Goal: Task Accomplishment & Management: Complete application form

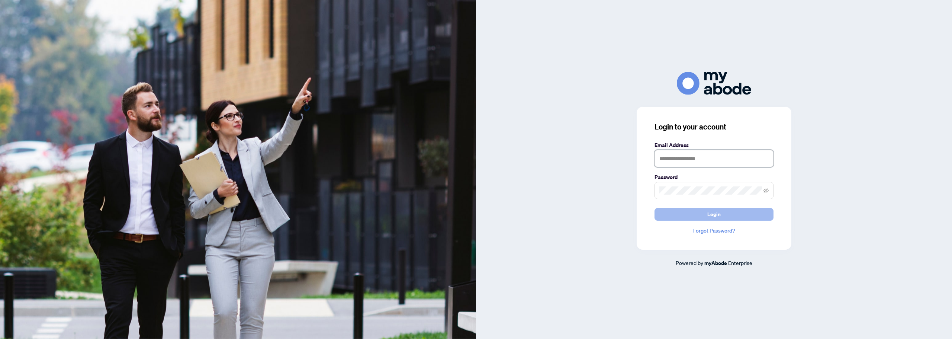
type input "**********"
click at [687, 216] on button "Login" at bounding box center [714, 214] width 119 height 13
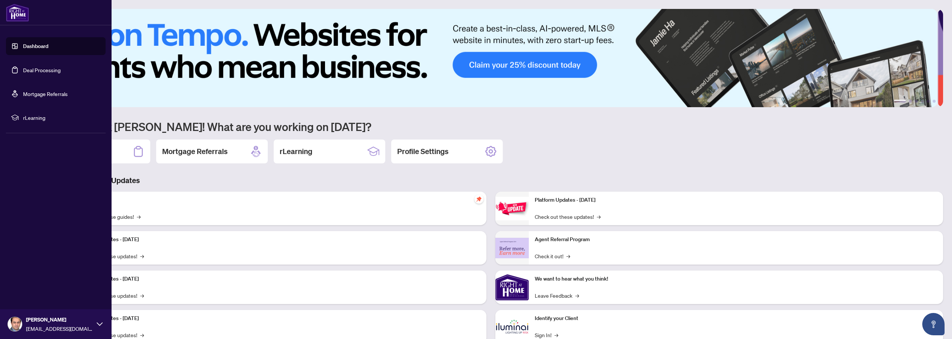
click at [45, 47] on link "Dashboard" at bounding box center [35, 46] width 25 height 7
click at [25, 72] on link "Deal Processing" at bounding box center [42, 70] width 38 height 7
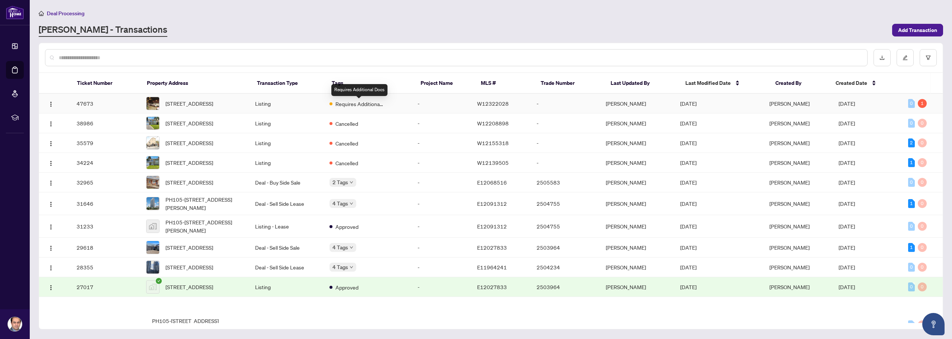
click at [370, 103] on span "Requires Additional Docs" at bounding box center [360, 104] width 48 height 8
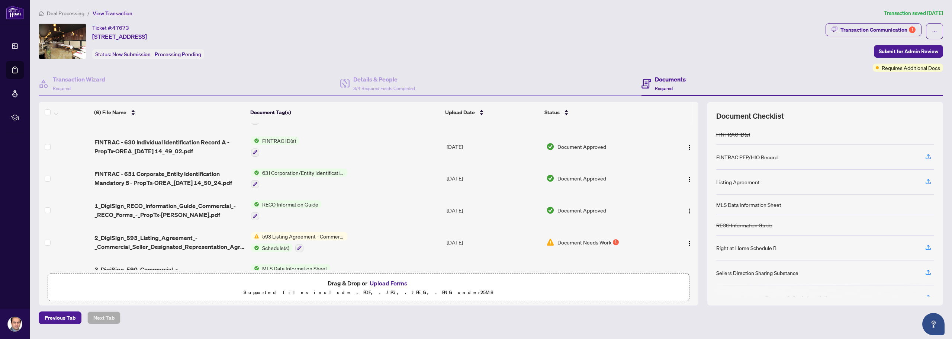
scroll to position [37, 0]
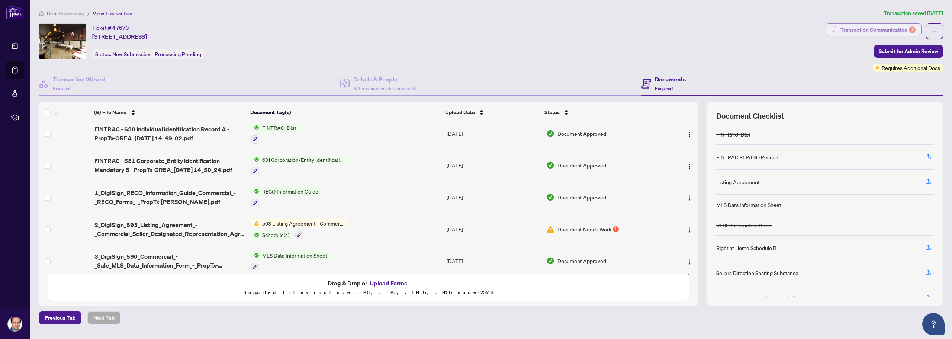
click at [915, 25] on div "Transaction Communication 1" at bounding box center [878, 30] width 75 height 12
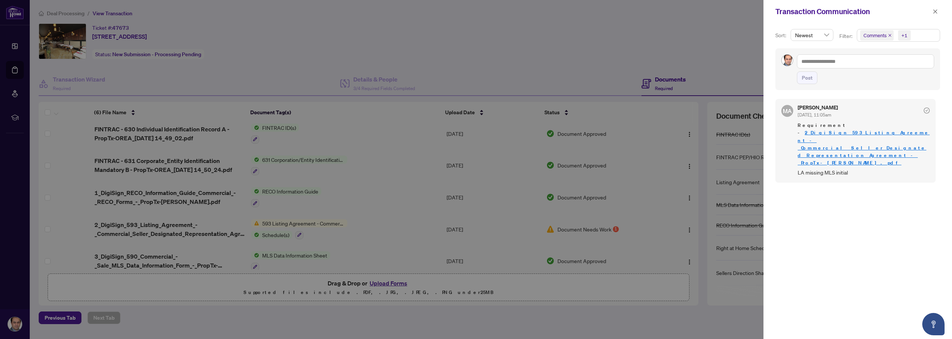
click at [833, 135] on link "2_DigiSign_593_Listing_Agreement_-_Commercial_Seller_Designated_Representation_…" at bounding box center [864, 147] width 132 height 36
click at [640, 38] on div at bounding box center [476, 169] width 952 height 339
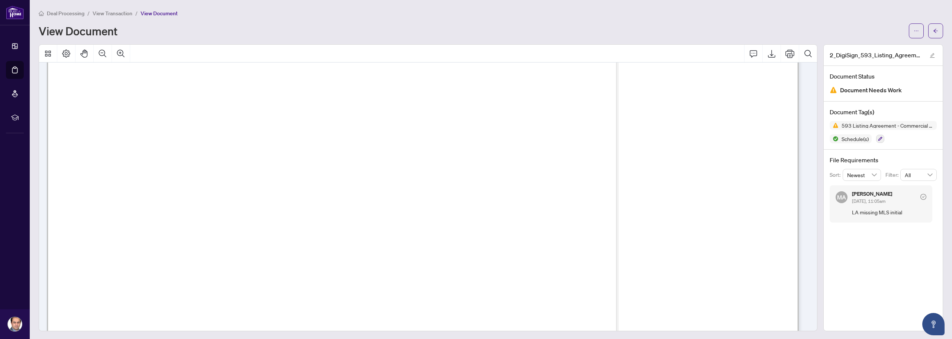
scroll to position [74, 0]
click at [765, 48] on button "Export" at bounding box center [772, 54] width 18 height 18
click at [106, 16] on span "View Transaction" at bounding box center [113, 13] width 40 height 7
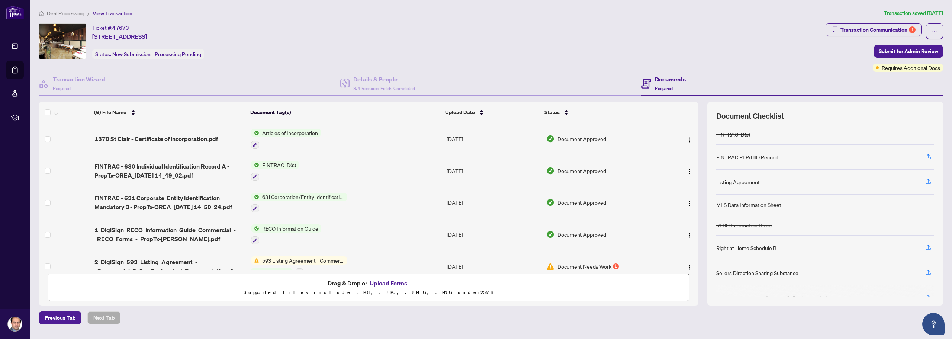
click at [507, 55] on div "Ticket #: 47673 1370 St Clair Ave, Toronto, Ontario M6E 1C4, Canada Status: New…" at bounding box center [431, 41] width 784 height 36
drag, startPoint x: 540, startPoint y: 53, endPoint x: 552, endPoint y: 49, distance: 12.0
click at [544, 51] on div "Ticket #: 47673 1370 St Clair Ave, Toronto, Ontario M6E 1C4, Canada Status: New…" at bounding box center [431, 41] width 784 height 36
click at [553, 48] on div "Ticket #: 47673 1370 St Clair Ave, Toronto, Ontario M6E 1C4, Canada Status: New…" at bounding box center [431, 41] width 784 height 36
click at [508, 39] on div "Ticket #: 47673 1370 St Clair Ave, Toronto, Ontario M6E 1C4, Canada Status: New…" at bounding box center [431, 41] width 784 height 36
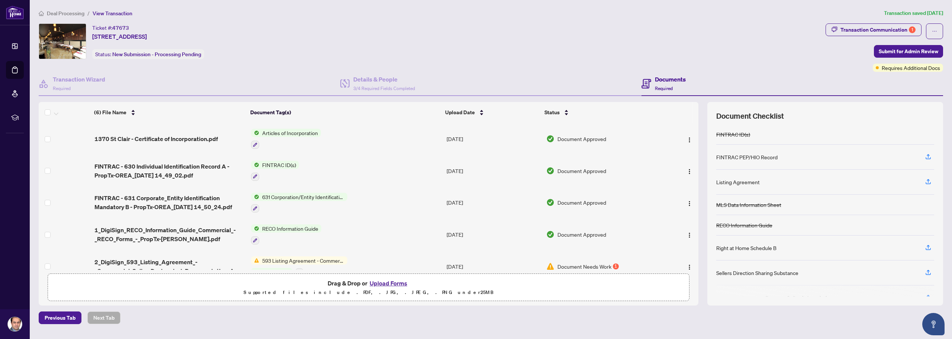
drag, startPoint x: 511, startPoint y: 36, endPoint x: 516, endPoint y: 35, distance: 5.4
click at [512, 36] on div "Ticket #: 47673 1370 St Clair Ave, Toronto, Ontario M6E 1C4, Canada Status: New…" at bounding box center [431, 41] width 784 height 36
click at [387, 281] on button "Upload Forms" at bounding box center [389, 283] width 42 height 10
click at [380, 285] on button "Upload Forms" at bounding box center [389, 283] width 42 height 10
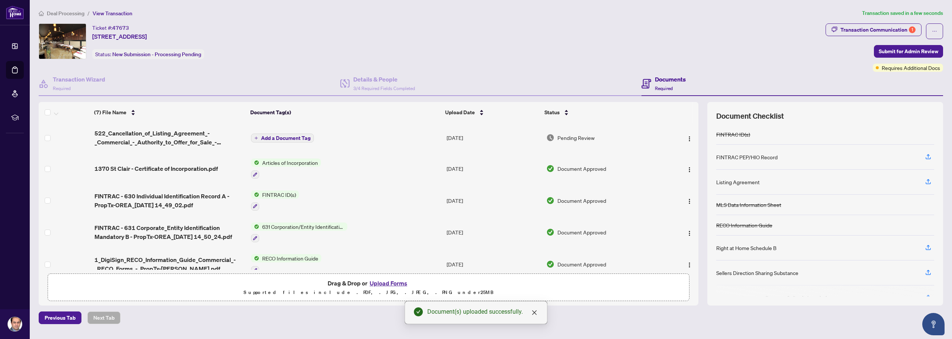
click at [276, 140] on span "Add a Document Tag" at bounding box center [285, 137] width 49 height 5
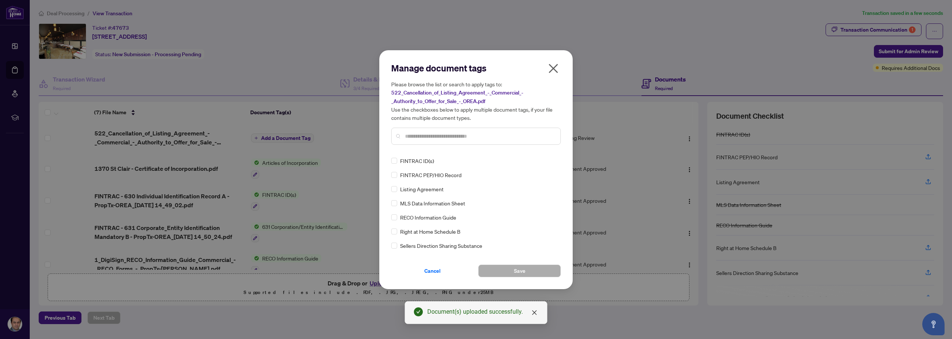
click at [465, 138] on input "text" at bounding box center [480, 136] width 150 height 8
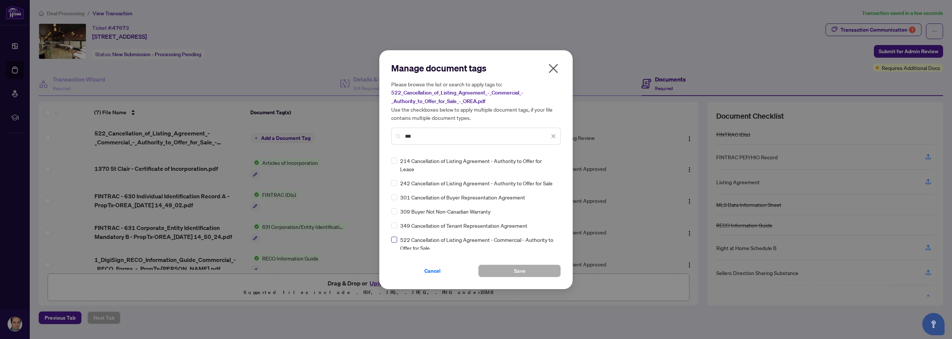
type input "***"
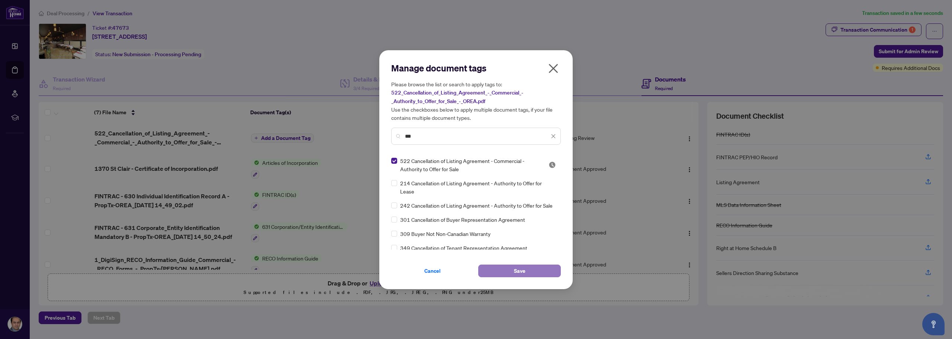
click at [518, 272] on span "Save" at bounding box center [520, 271] width 12 height 12
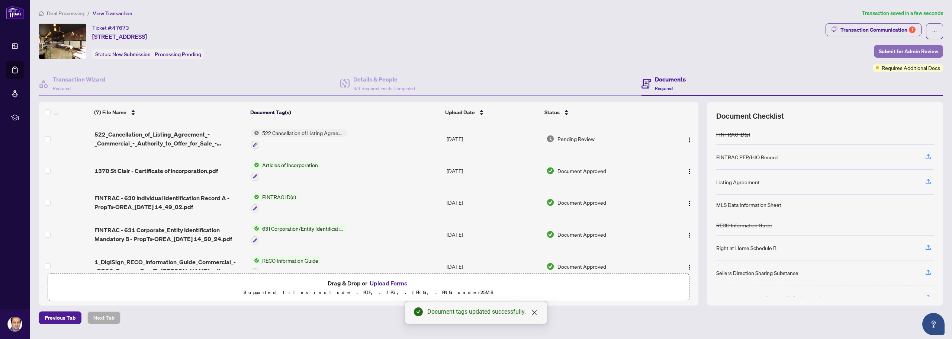
click at [925, 52] on span "Submit for Admin Review" at bounding box center [909, 51] width 60 height 12
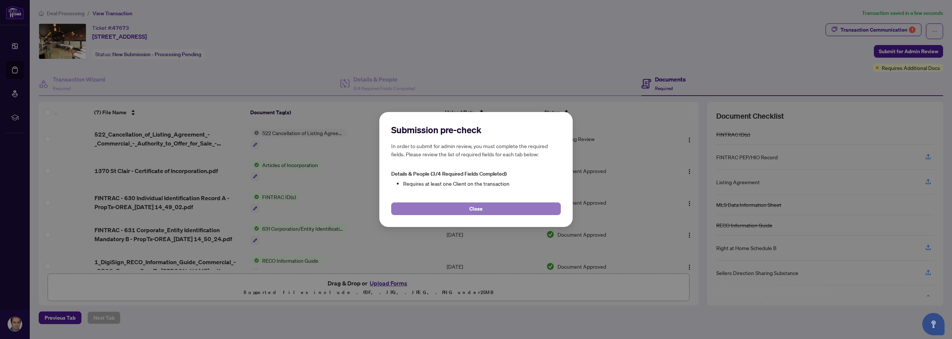
click at [476, 210] on span "Close" at bounding box center [475, 209] width 13 height 12
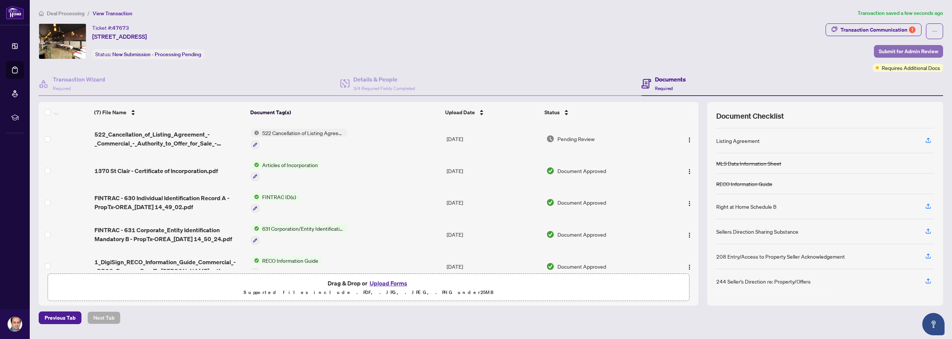
click at [900, 45] on span "Submit for Admin Review" at bounding box center [909, 51] width 60 height 12
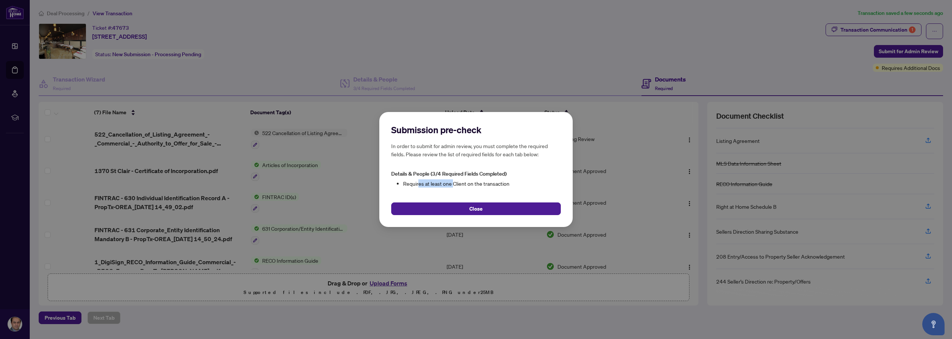
drag, startPoint x: 418, startPoint y: 184, endPoint x: 452, endPoint y: 183, distance: 34.2
click at [452, 183] on li "Requires at least one Client on the transaction" at bounding box center [482, 183] width 158 height 8
click at [537, 183] on li "Requires at least one Client on the transaction" at bounding box center [482, 183] width 158 height 8
drag, startPoint x: 409, startPoint y: 154, endPoint x: 555, endPoint y: 157, distance: 145.5
click at [555, 157] on h5 "In order to submit for admin review, you must complete the required fields. Ple…" at bounding box center [476, 150] width 170 height 16
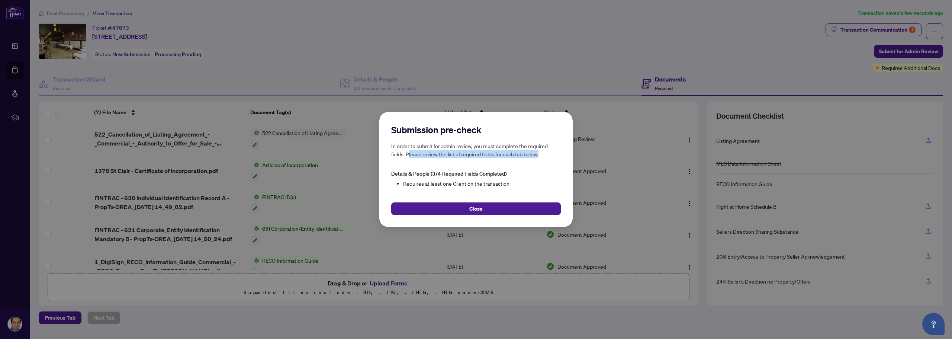
click at [538, 162] on div "Submission pre-check In order to submit for admin review, you must complete the…" at bounding box center [476, 144] width 170 height 40
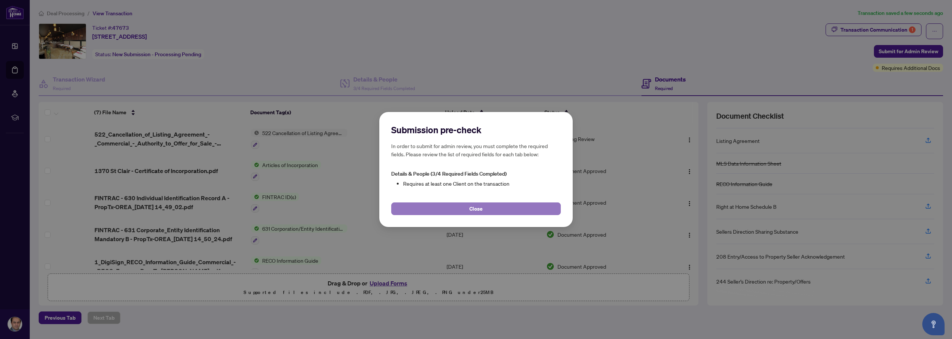
click at [501, 209] on button "Close" at bounding box center [476, 208] width 170 height 13
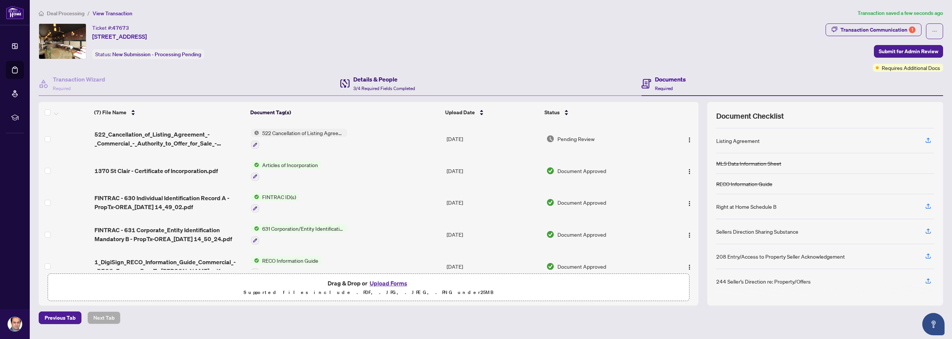
click at [387, 79] on h4 "Details & People" at bounding box center [384, 79] width 62 height 9
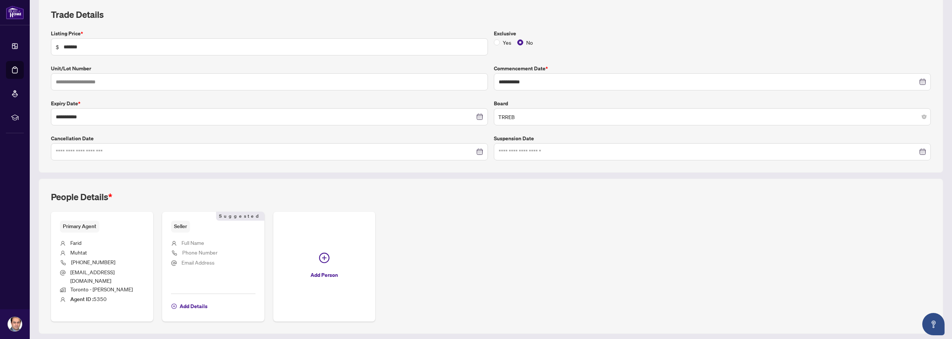
scroll to position [121, 0]
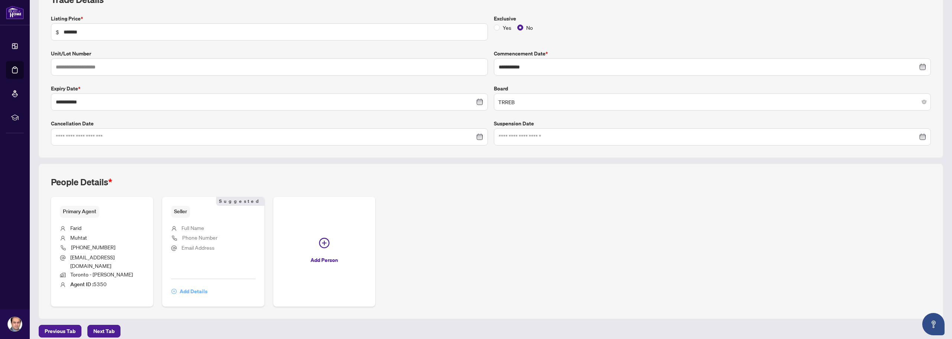
click at [190, 285] on span "Add Details" at bounding box center [194, 291] width 28 height 12
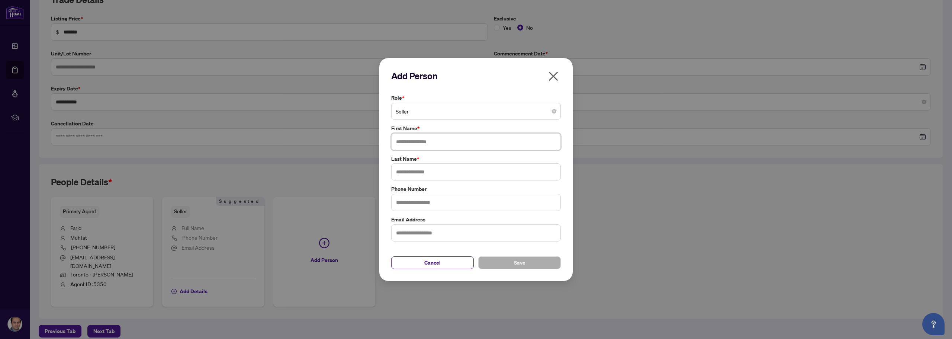
click at [461, 141] on input "text" at bounding box center [476, 141] width 170 height 17
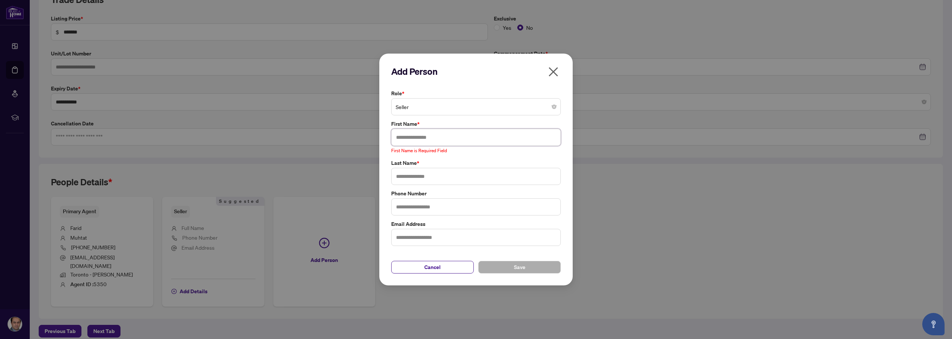
paste input "**********"
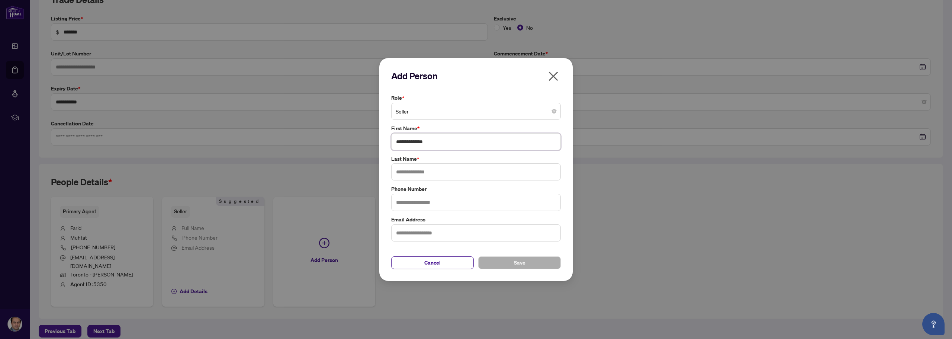
click at [430, 143] on input "**********" at bounding box center [476, 141] width 170 height 17
type input "*******"
click at [424, 174] on input "text" at bounding box center [476, 171] width 170 height 17
paste input "******"
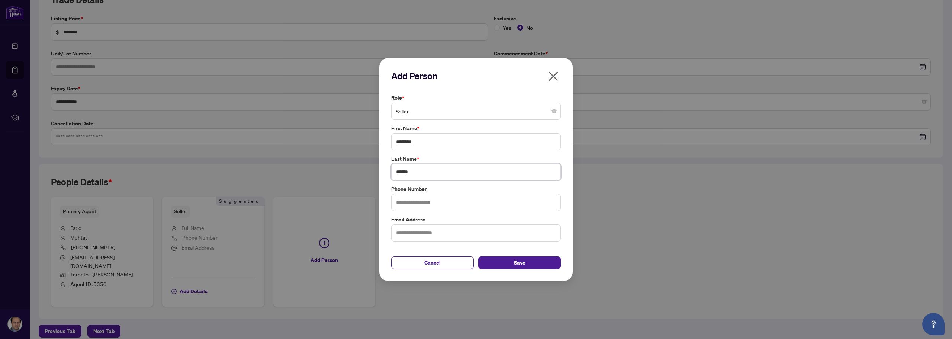
type input "******"
drag, startPoint x: 440, startPoint y: 231, endPoint x: 446, endPoint y: 229, distance: 6.4
click at [440, 231] on input "text" at bounding box center [476, 232] width 170 height 17
click at [716, 207] on div "Add Person Role * Seller First Name * ******* Last Name * ****** Phone Number E…" at bounding box center [476, 169] width 952 height 339
click at [417, 228] on input "text" at bounding box center [476, 232] width 170 height 17
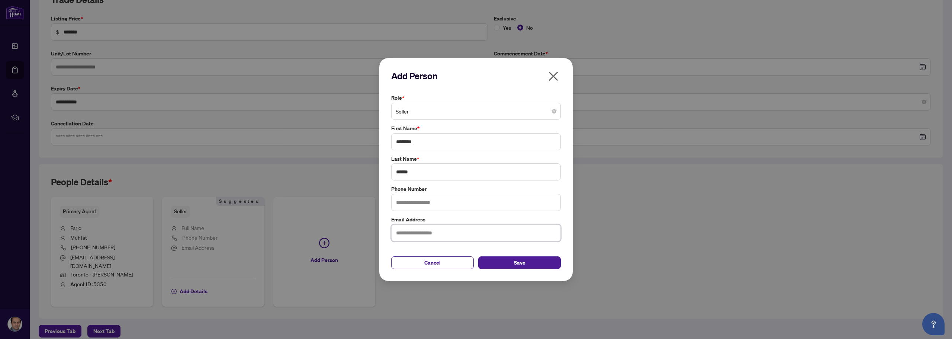
paste input "**********"
type input "**********"
click at [531, 263] on button "Save" at bounding box center [519, 262] width 83 height 13
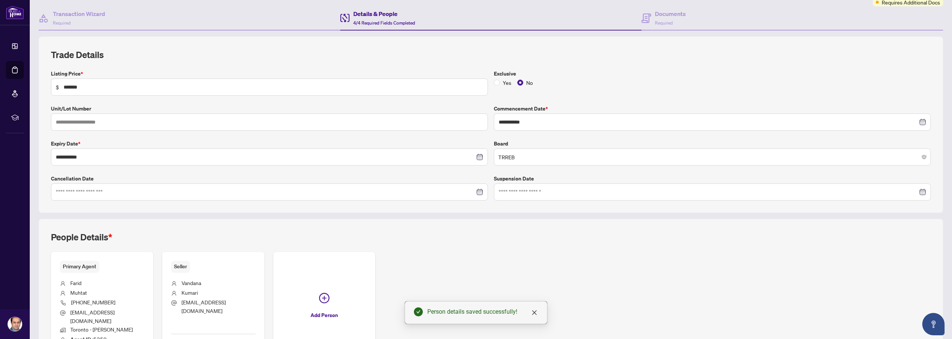
scroll to position [0, 0]
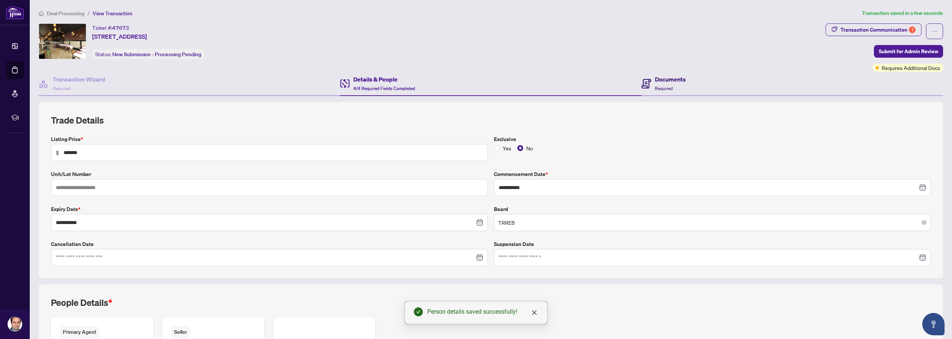
click at [677, 82] on h4 "Documents" at bounding box center [670, 79] width 31 height 9
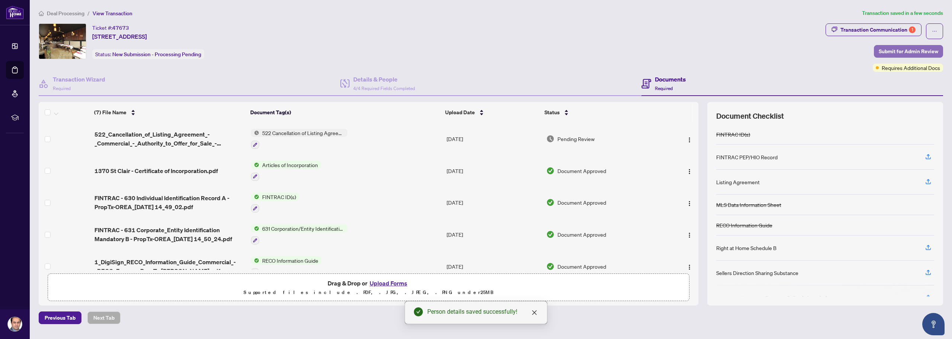
click at [916, 52] on span "Submit for Admin Review" at bounding box center [909, 51] width 60 height 12
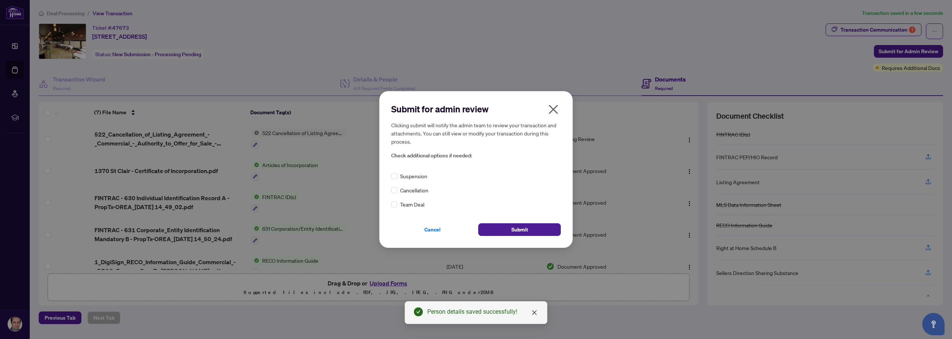
click at [412, 190] on span "Cancellation" at bounding box center [414, 190] width 28 height 8
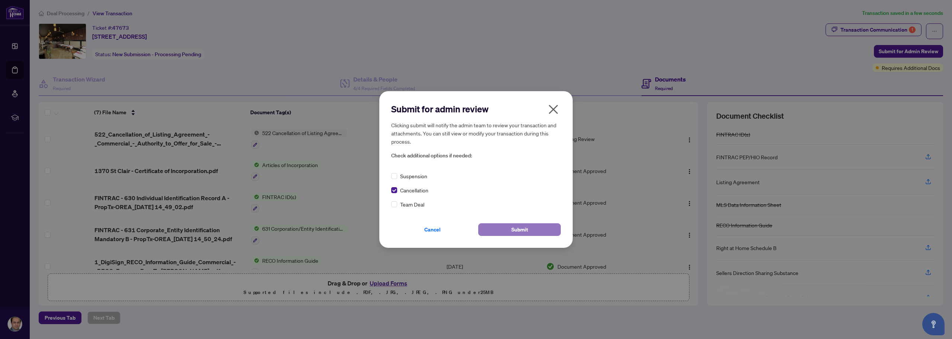
click at [496, 230] on button "Submit" at bounding box center [519, 229] width 83 height 13
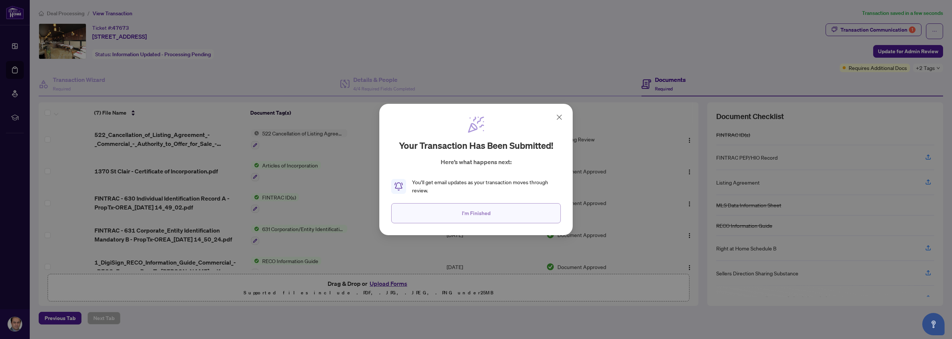
click at [484, 216] on span "I'm Finished" at bounding box center [476, 213] width 29 height 12
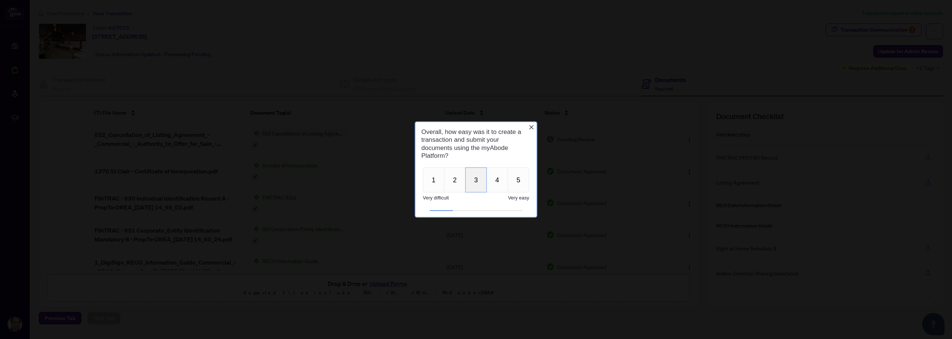
click at [479, 177] on button "3" at bounding box center [476, 179] width 22 height 25
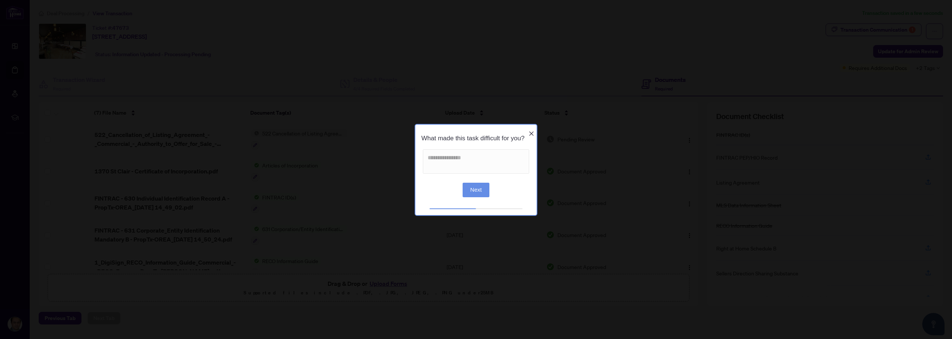
click at [475, 189] on button "Next" at bounding box center [476, 189] width 27 height 15
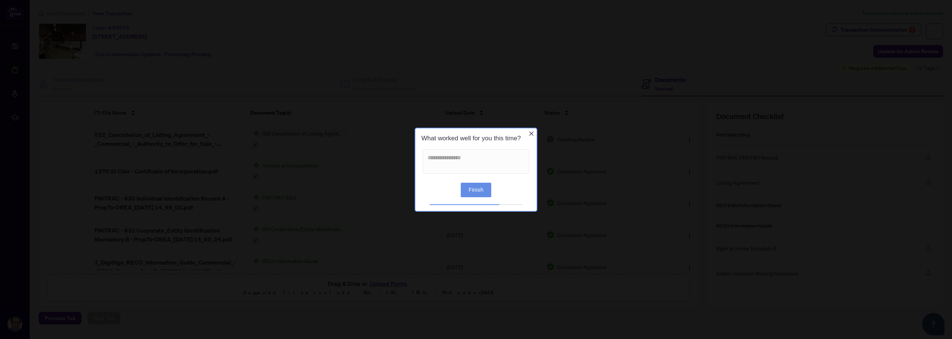
click at [475, 194] on button "Finish" at bounding box center [476, 189] width 31 height 15
